Goal: Task Accomplishment & Management: Use online tool/utility

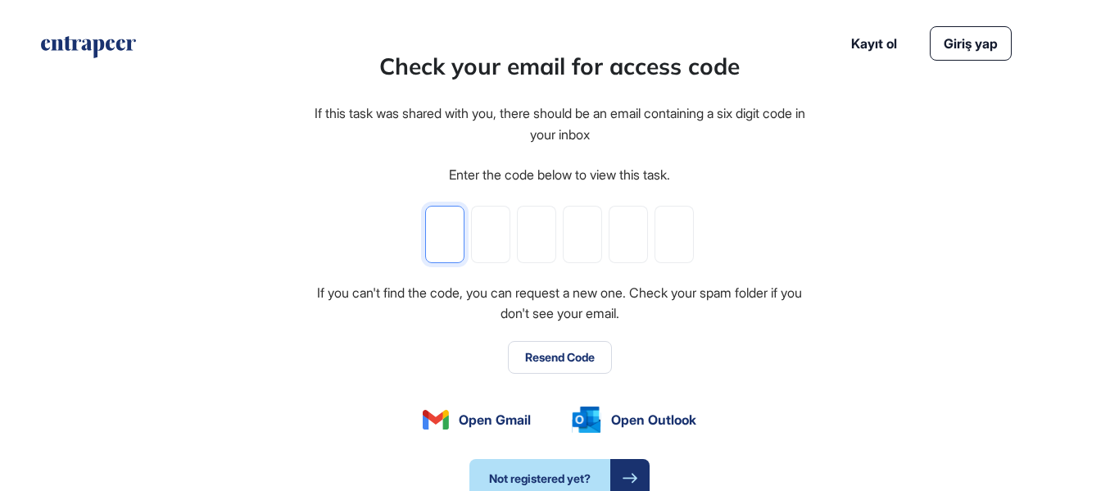
type input "*"
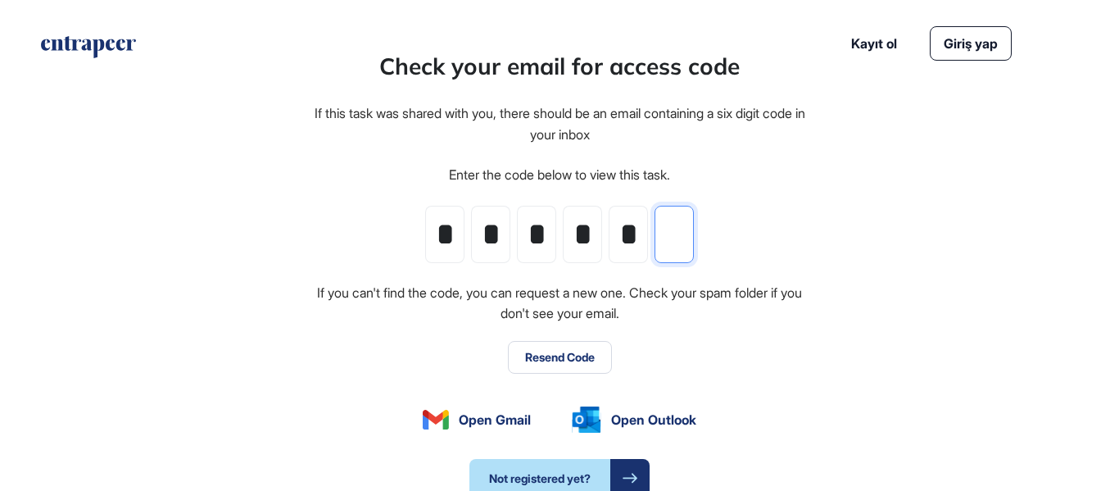
type input "*"
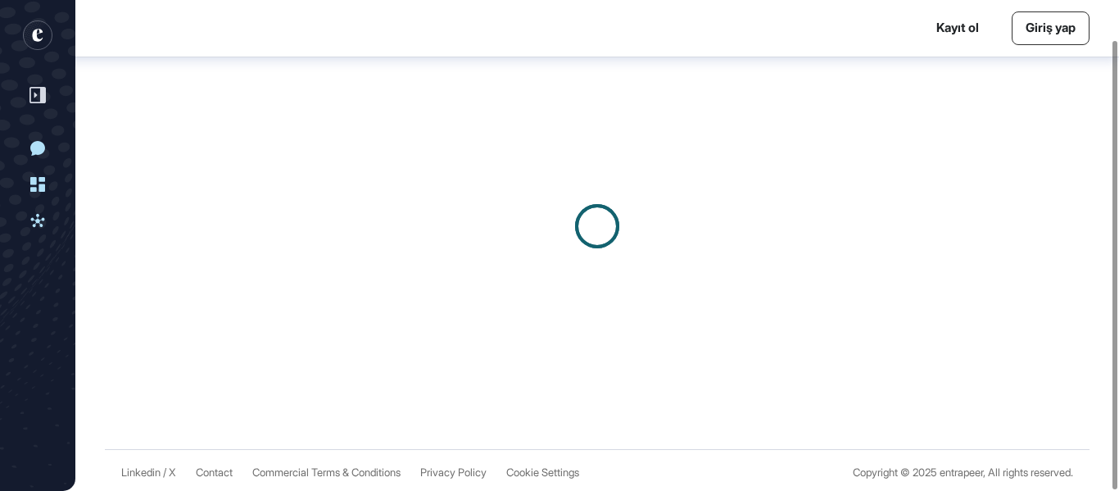
scroll to position [44, 0]
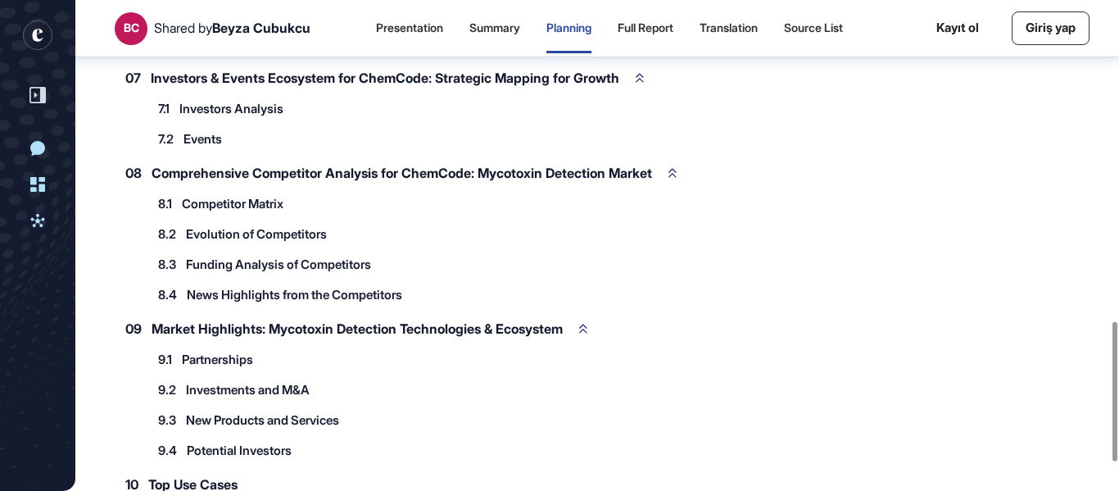
scroll to position [1125, 0]
click at [273, 201] on span "Competitor Matrix" at bounding box center [233, 203] width 102 height 12
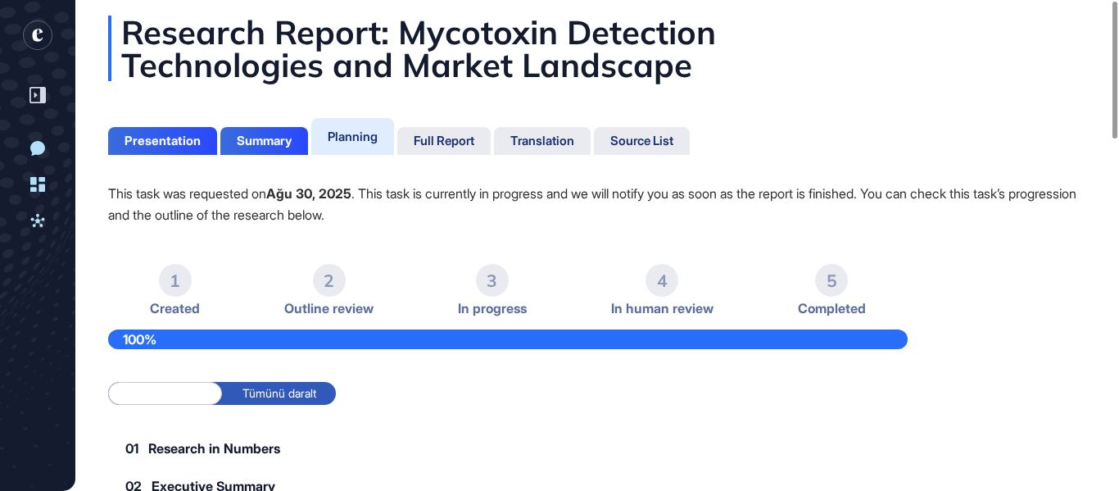
scroll to position [0, 0]
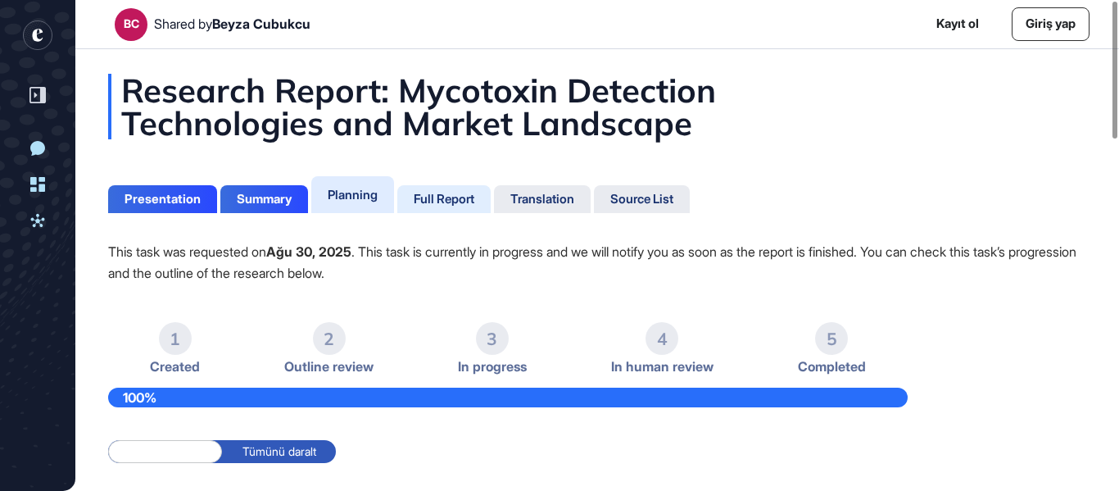
click at [465, 200] on div "Full Report" at bounding box center [444, 199] width 61 height 15
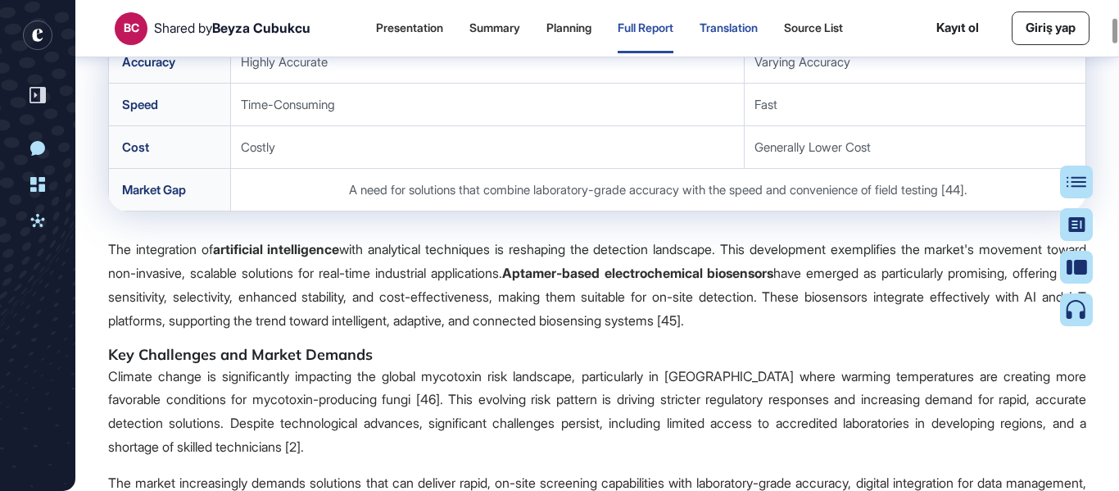
scroll to position [5503, 0]
